Goal: Transaction & Acquisition: Purchase product/service

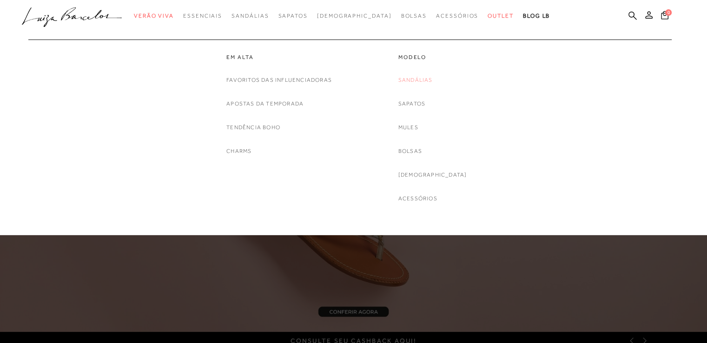
click at [433, 81] on link "Sandálias" at bounding box center [416, 80] width 34 height 10
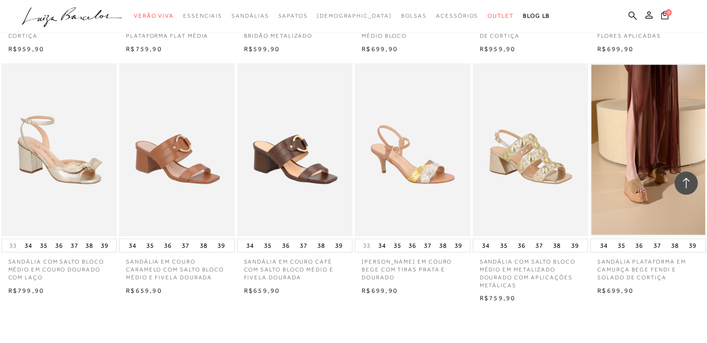
scroll to position [791, 0]
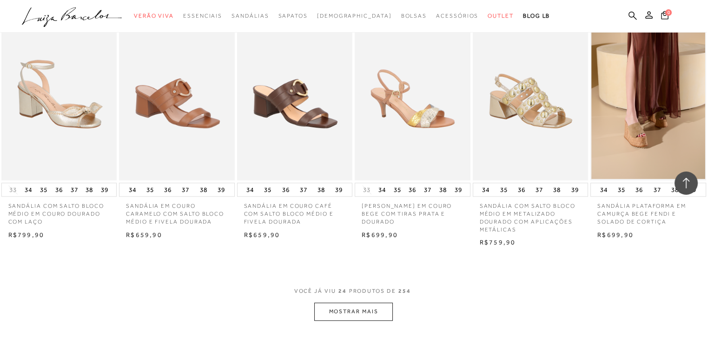
click at [362, 309] on button "MOSTRAR MAIS" at bounding box center [353, 312] width 78 height 18
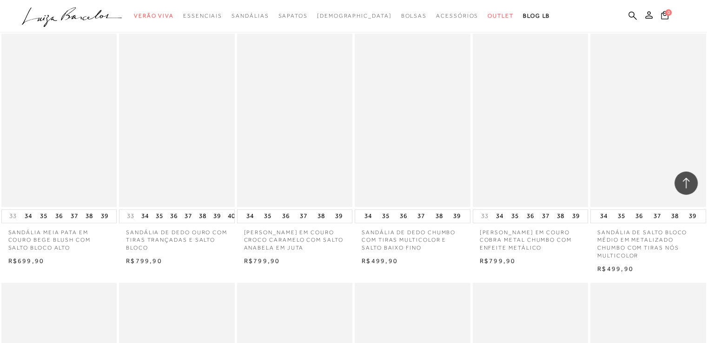
scroll to position [1395, 0]
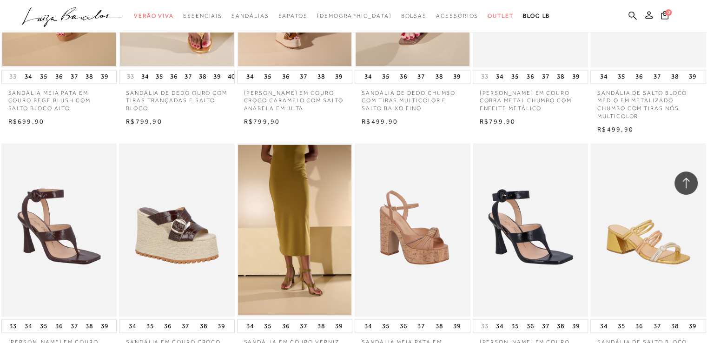
click at [534, 255] on img at bounding box center [531, 229] width 115 height 173
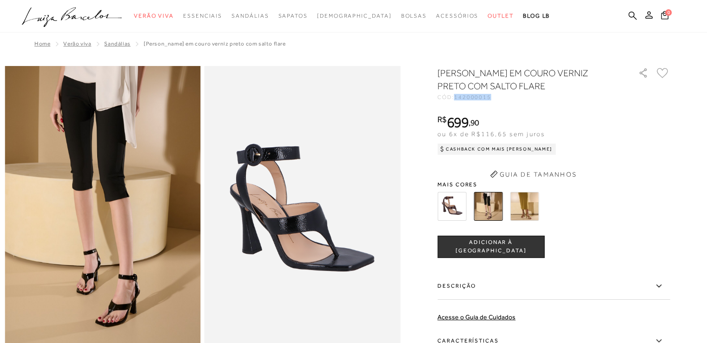
drag, startPoint x: 459, startPoint y: 97, endPoint x: 502, endPoint y: 100, distance: 43.0
click at [502, 100] on div "SANDÁLIA EM COURO VERNIZ PRETO COM SALTO FLARE CÓD: 142000015 × É necessário se…" at bounding box center [554, 256] width 233 height 378
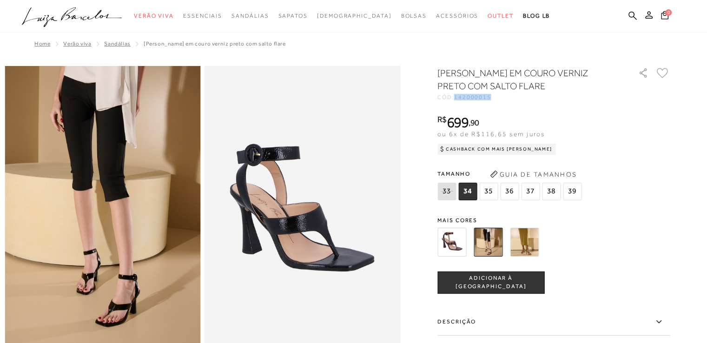
copy span "142000015"
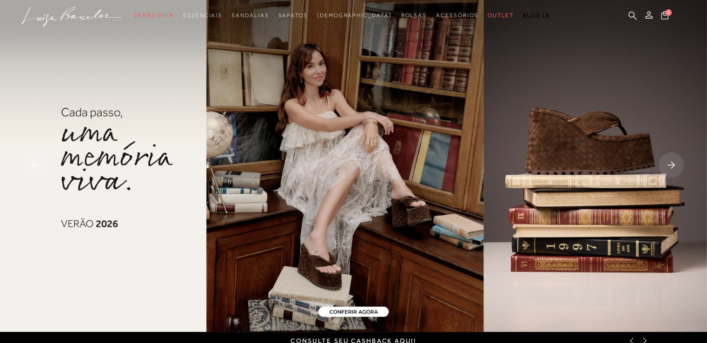
click at [311, 253] on img at bounding box center [353, 166] width 707 height 332
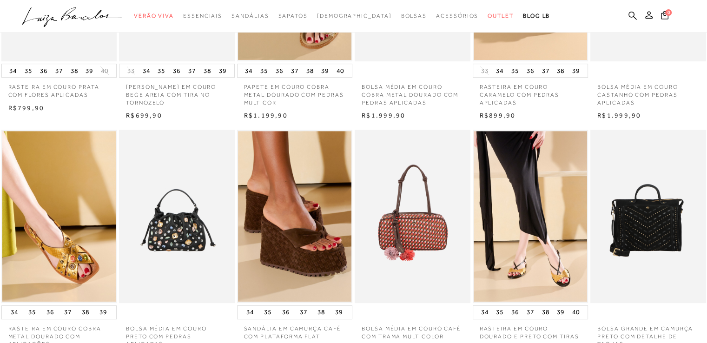
scroll to position [465, 0]
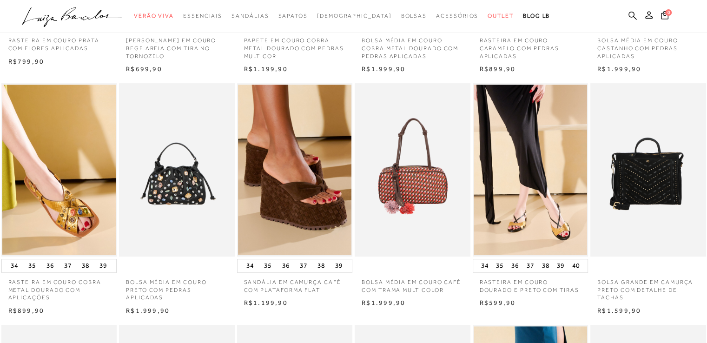
click at [296, 257] on div "SANDÁLIA EM CAMURÇA CAFÉ COM PLATAFORMA FLAT 34 35 36 37 38 39" at bounding box center [295, 195] width 118 height 227
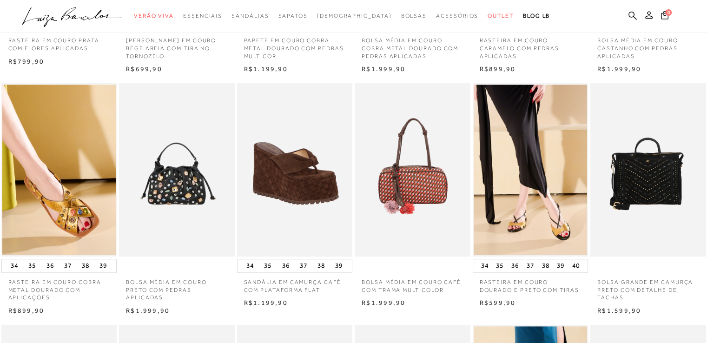
click at [300, 204] on img at bounding box center [295, 169] width 115 height 173
